Goal: Information Seeking & Learning: Learn about a topic

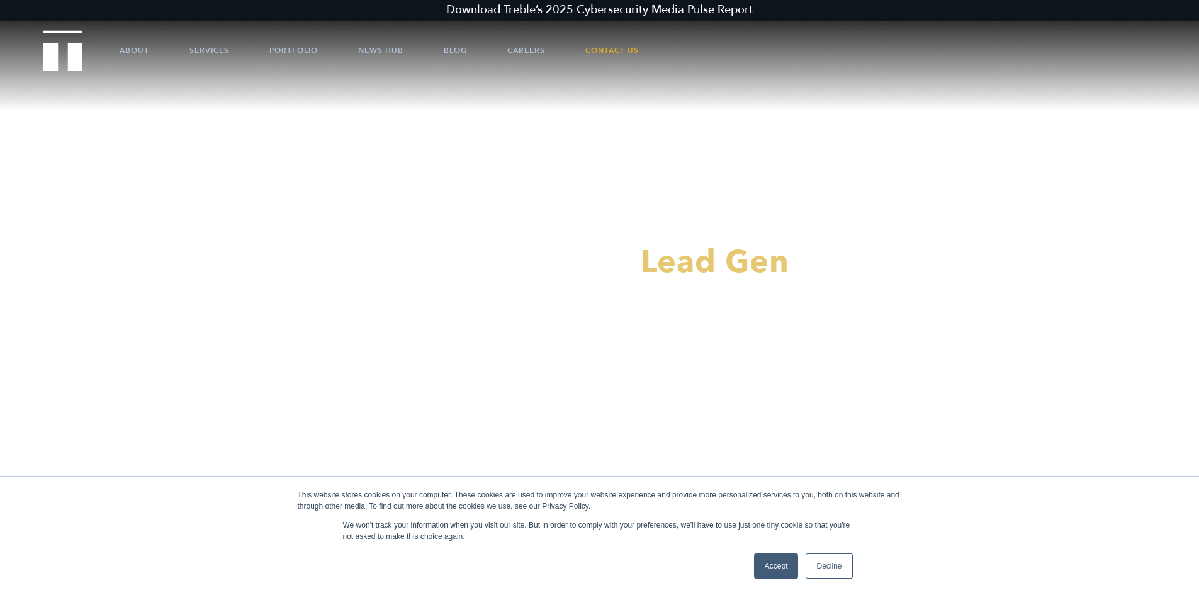
click at [778, 569] on link "Accept" at bounding box center [776, 565] width 45 height 25
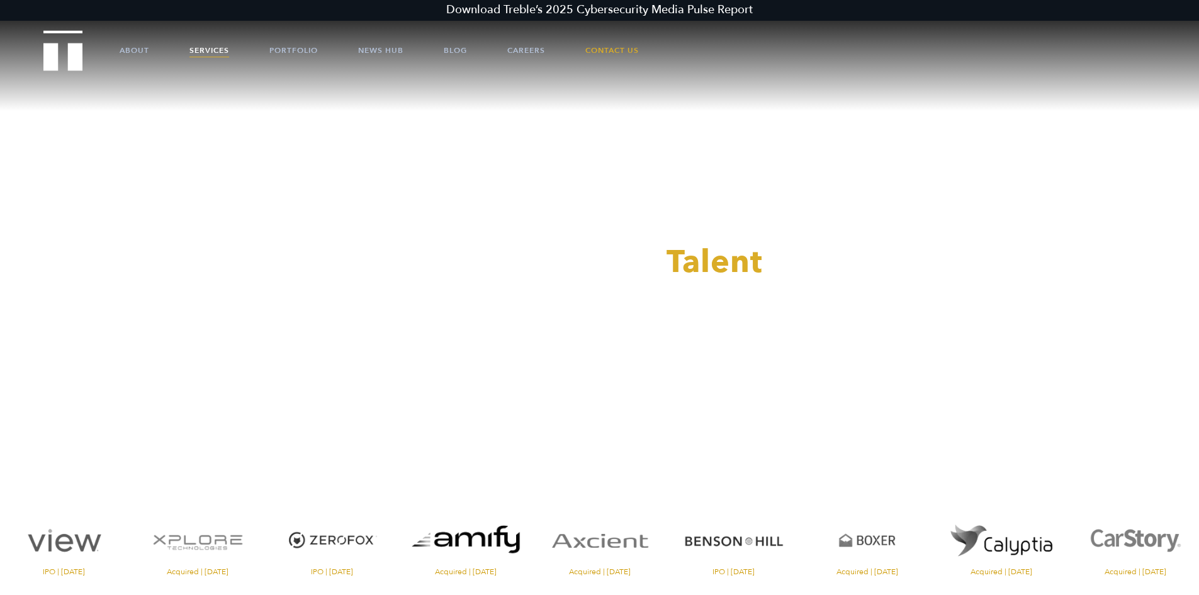
click at [212, 48] on link "Services" at bounding box center [210, 50] width 40 height 38
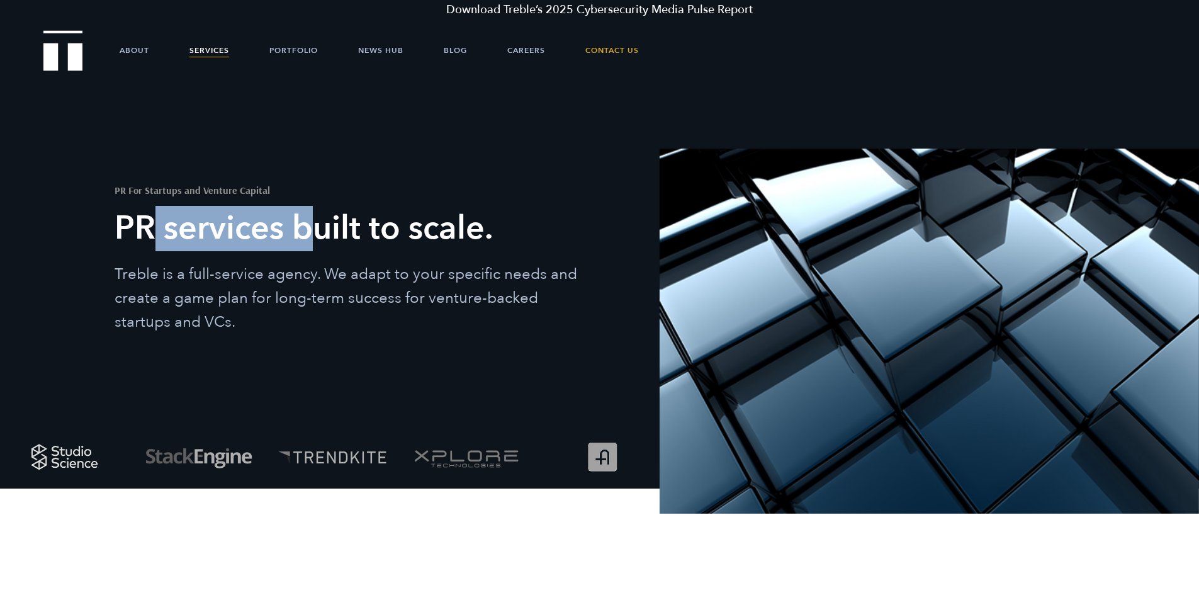
drag, startPoint x: 145, startPoint y: 233, endPoint x: 327, endPoint y: 261, distance: 184.1
click at [324, 252] on div "PR For Startups and Venture Capital PR services built to scale. Treble is a ful…" at bounding box center [379, 235] width 528 height 198
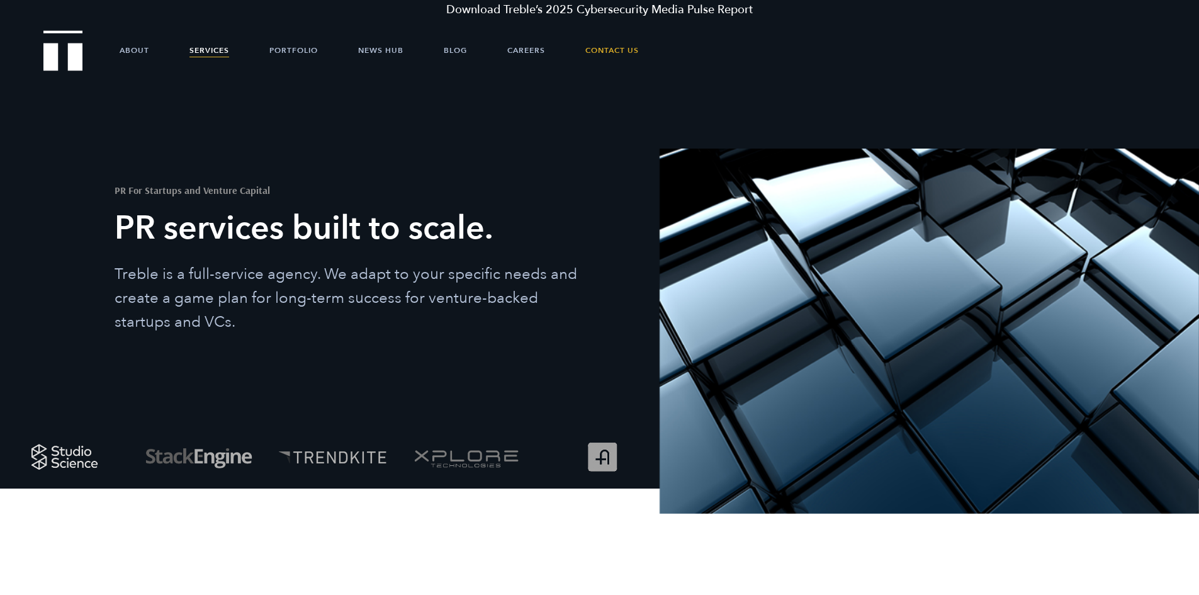
click at [215, 286] on p "Treble is a full-service agency. We adapt to your specific needs and create a g…" at bounding box center [355, 299] width 481 height 72
drag, startPoint x: 186, startPoint y: 294, endPoint x: 271, endPoint y: 288, distance: 85.2
click at [248, 293] on p "Treble is a full-service agency. We adapt to your specific needs and create a g…" at bounding box center [355, 299] width 481 height 72
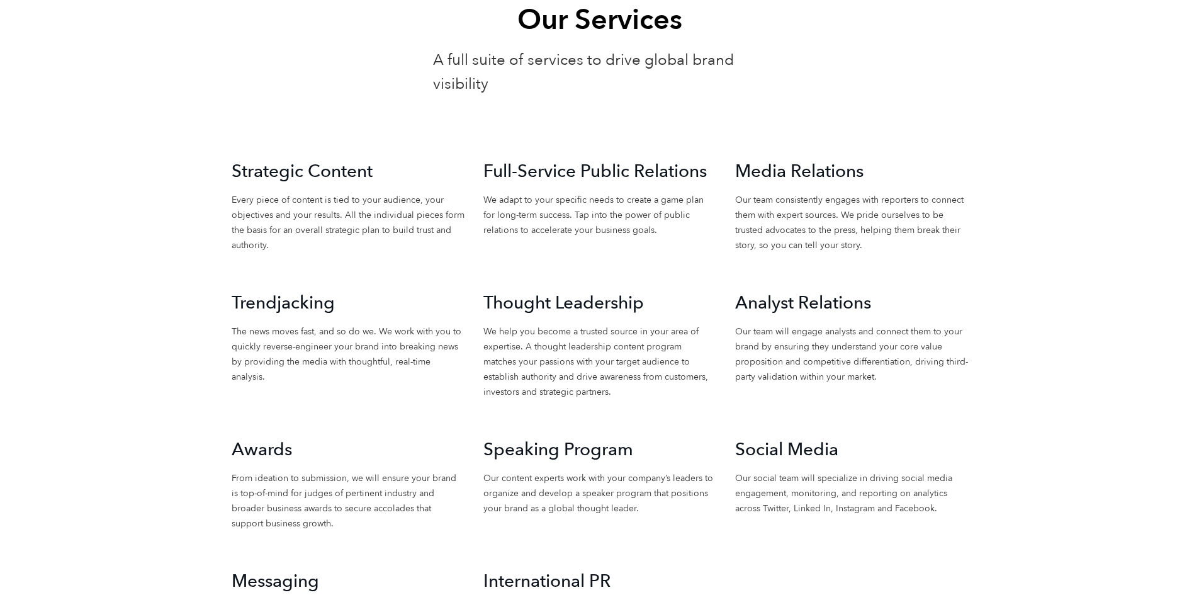
scroll to position [1448, 0]
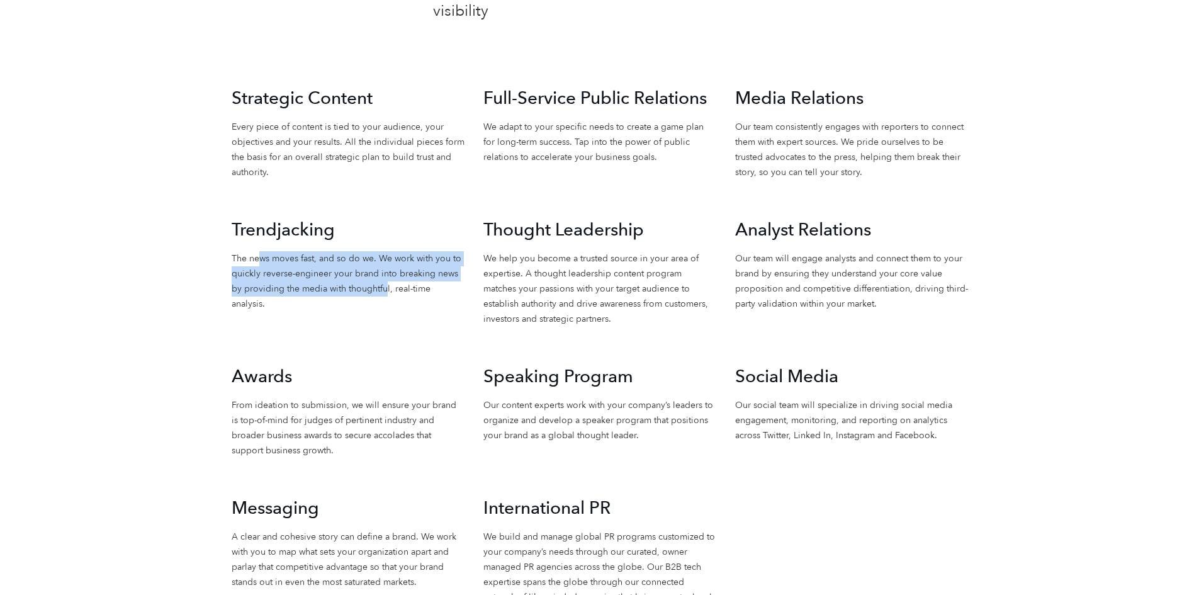
drag, startPoint x: 257, startPoint y: 258, endPoint x: 385, endPoint y: 285, distance: 130.7
click at [384, 285] on p "The news moves fast, and so do we. We work with you to quickly reverse-engineer…" at bounding box center [348, 281] width 233 height 60
click at [385, 285] on p "The news moves fast, and so do we. We work with you to quickly reverse-engineer…" at bounding box center [348, 281] width 233 height 60
drag, startPoint x: 418, startPoint y: 285, endPoint x: 297, endPoint y: 275, distance: 121.3
click at [299, 275] on p "The news moves fast, and so do we. We work with you to quickly reverse-engineer…" at bounding box center [348, 281] width 233 height 60
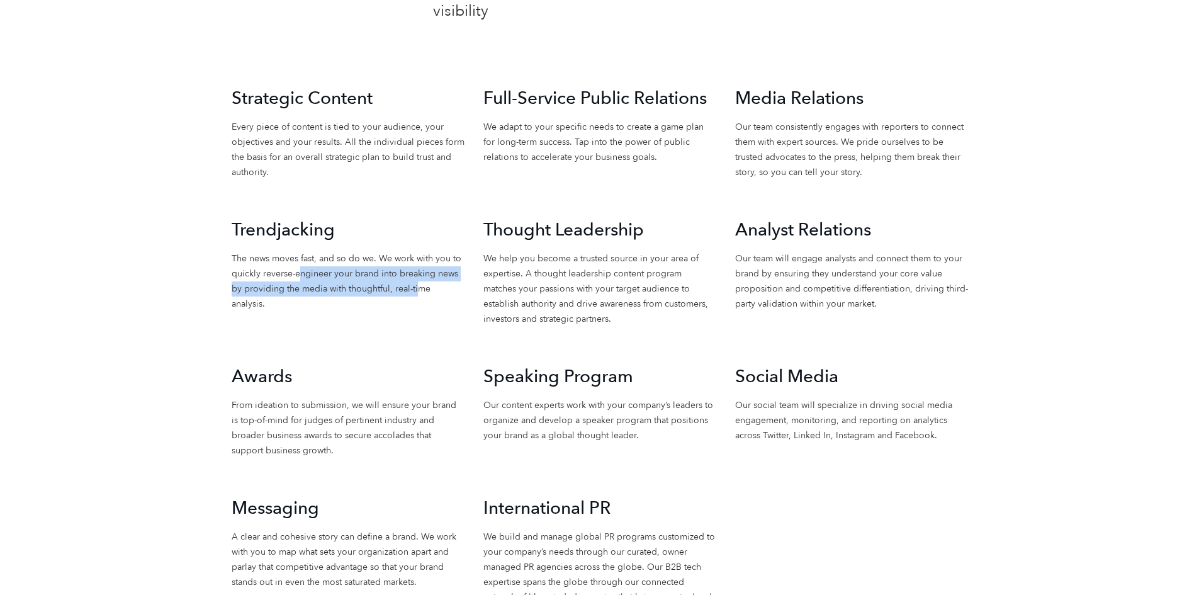
drag, startPoint x: 297, startPoint y: 275, endPoint x: 284, endPoint y: 272, distance: 13.5
click at [296, 274] on p "The news moves fast, and so do we. We work with you to quickly reverse-engineer…" at bounding box center [348, 281] width 233 height 60
drag, startPoint x: 280, startPoint y: 271, endPoint x: 385, endPoint y: 286, distance: 106.2
click at [385, 286] on p "The news moves fast, and so do we. We work with you to quickly reverse-engineer…" at bounding box center [348, 281] width 233 height 60
click at [303, 271] on p "The news moves fast, and so do we. We work with you to quickly reverse-engineer…" at bounding box center [348, 281] width 233 height 60
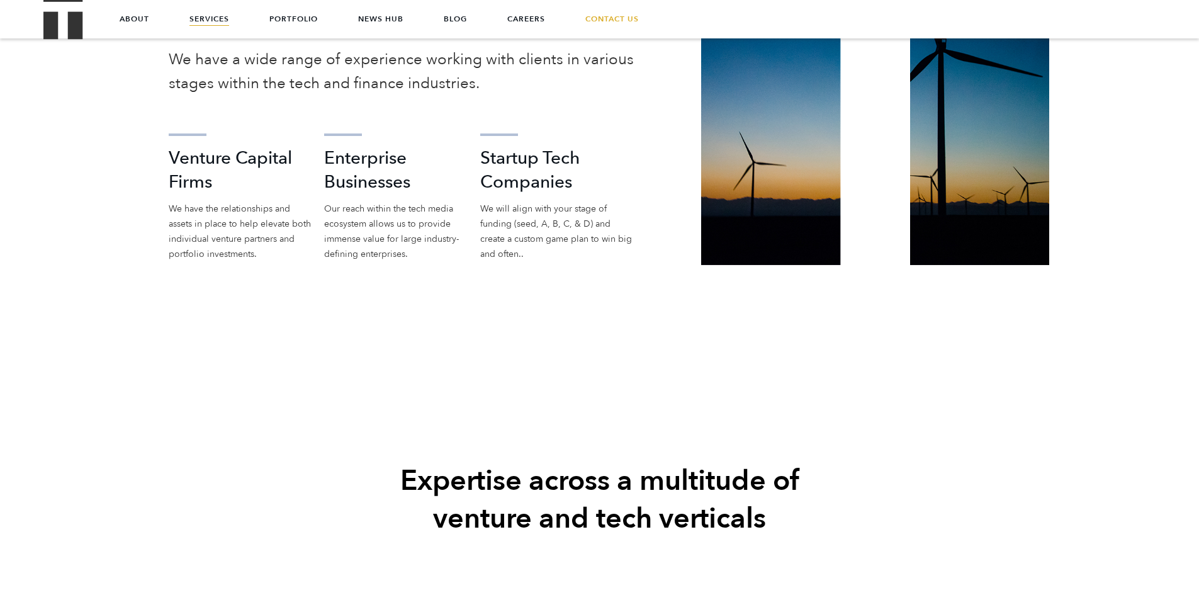
scroll to position [2204, 0]
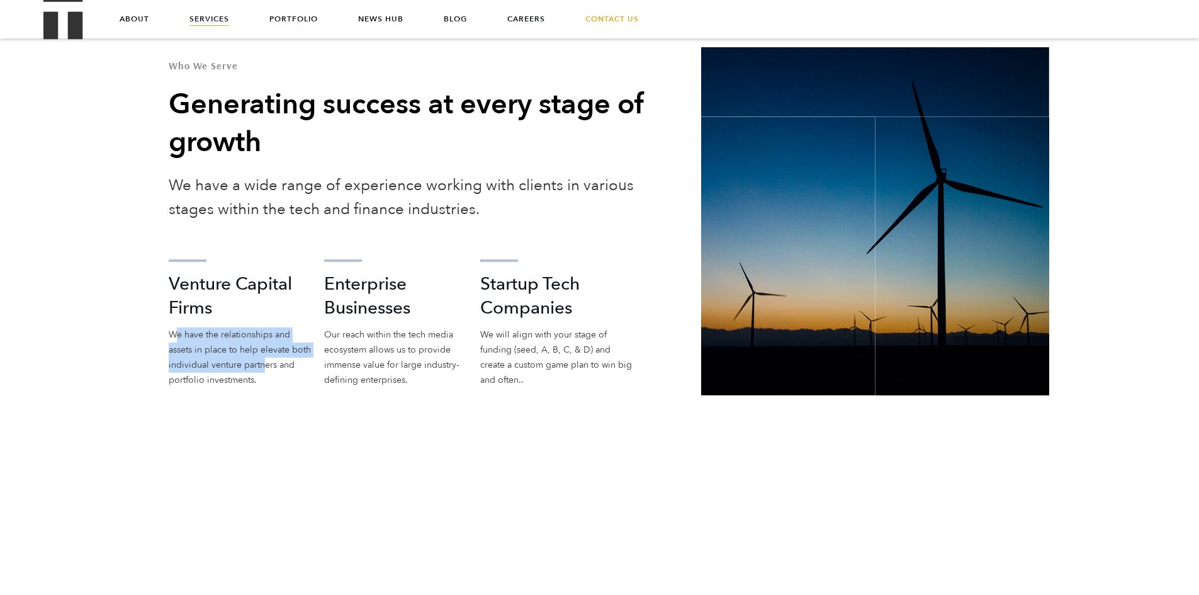
drag, startPoint x: 178, startPoint y: 336, endPoint x: 268, endPoint y: 365, distance: 94.4
click at [266, 364] on p "We have the relationships and assets in place to help elevate both individual v…" at bounding box center [241, 357] width 144 height 60
drag, startPoint x: 268, startPoint y: 365, endPoint x: 268, endPoint y: 373, distance: 8.2
click at [269, 365] on p "We have the relationships and assets in place to help elevate both individual v…" at bounding box center [241, 357] width 144 height 60
drag, startPoint x: 264, startPoint y: 377, endPoint x: 201, endPoint y: 344, distance: 71.5
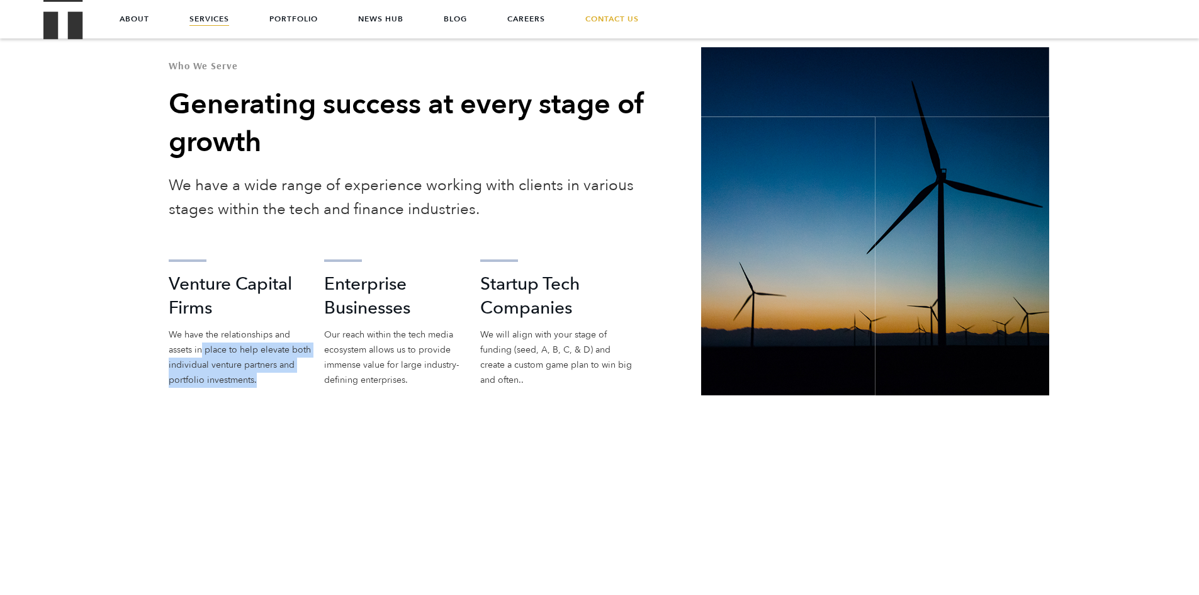
click at [201, 344] on p "We have the relationships and assets in place to help elevate both individual v…" at bounding box center [241, 357] width 144 height 60
click at [200, 343] on p "We have the relationships and assets in place to help elevate both individual v…" at bounding box center [241, 357] width 144 height 60
drag, startPoint x: 195, startPoint y: 339, endPoint x: 230, endPoint y: 363, distance: 42.1
click at [230, 362] on p "We have the relationships and assets in place to help elevate both individual v…" at bounding box center [241, 357] width 144 height 60
click at [231, 363] on p "We have the relationships and assets in place to help elevate both individual v…" at bounding box center [241, 357] width 144 height 60
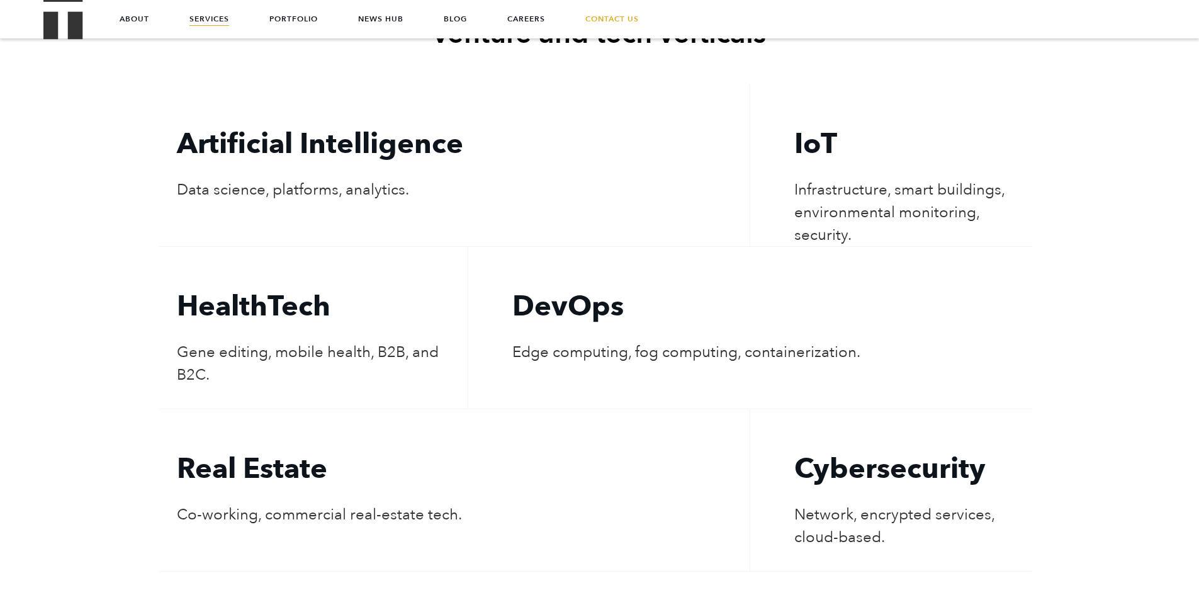
scroll to position [2708, 0]
